Goal: Information Seeking & Learning: Learn about a topic

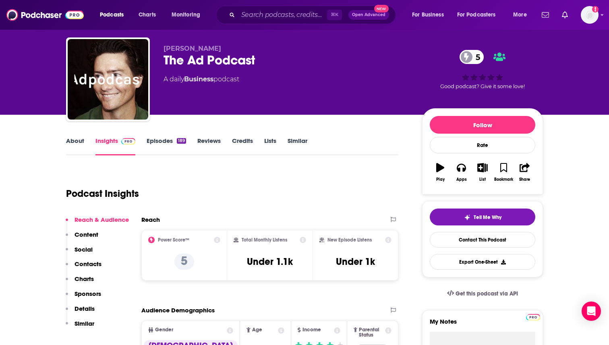
scroll to position [21, 0]
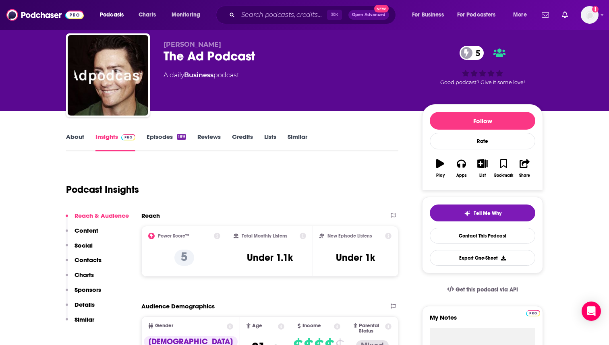
click at [167, 136] on link "Episodes 189" at bounding box center [166, 142] width 39 height 19
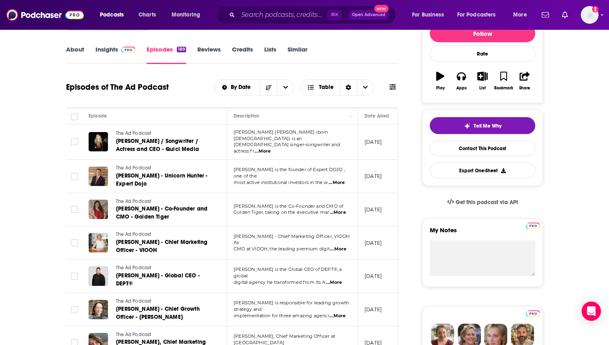
scroll to position [117, 0]
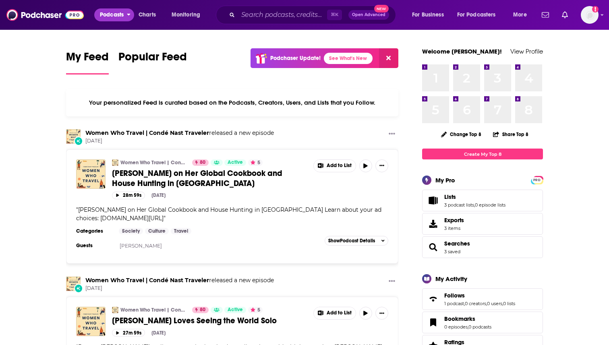
click at [115, 14] on span "Podcasts" at bounding box center [112, 14] width 24 height 11
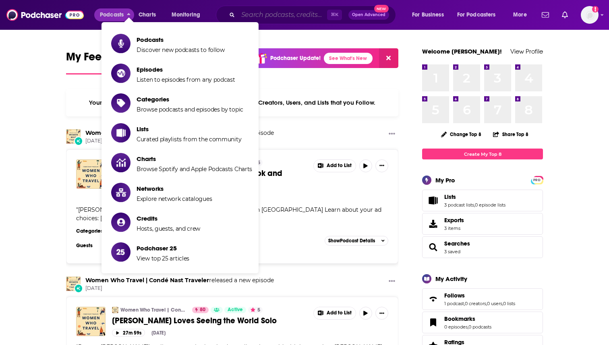
click at [269, 15] on input "Search podcasts, credits, & more..." at bounding box center [282, 14] width 89 height 13
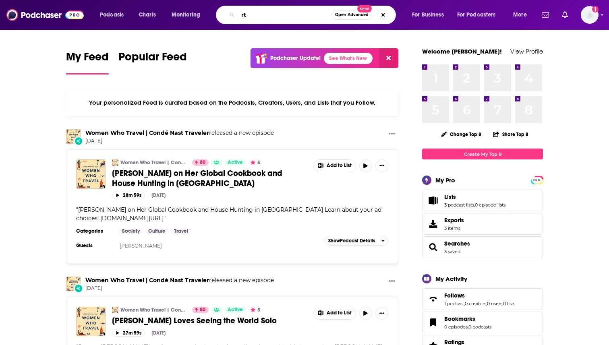
type input "r"
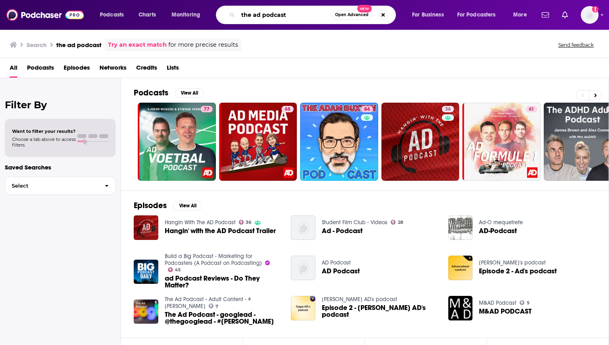
drag, startPoint x: 297, startPoint y: 16, endPoint x: 190, endPoint y: 14, distance: 107.1
click at [190, 14] on div "Podcasts Charts Monitoring the ad podcast Open Advanced New For Business For Po…" at bounding box center [314, 15] width 440 height 19
type input "dylan conroy"
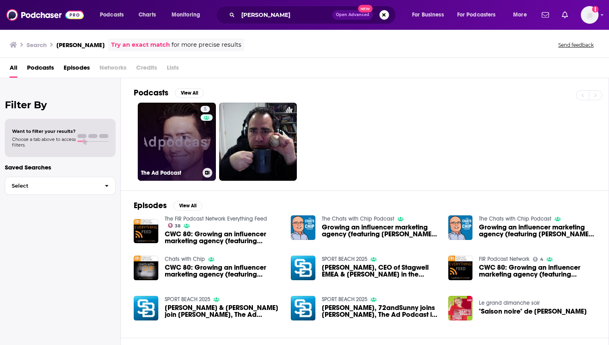
click at [169, 154] on link "5 The Ad Podcast" at bounding box center [177, 142] width 78 height 78
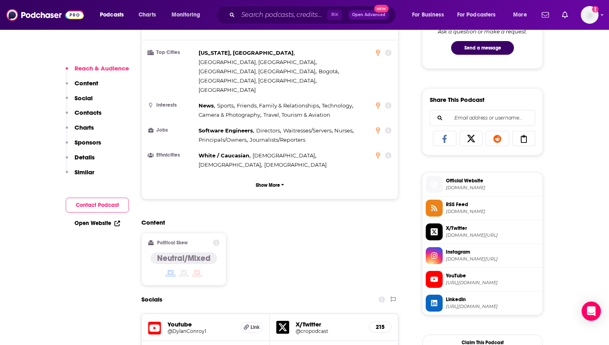
scroll to position [454, 0]
